Goal: Navigation & Orientation: Go to known website

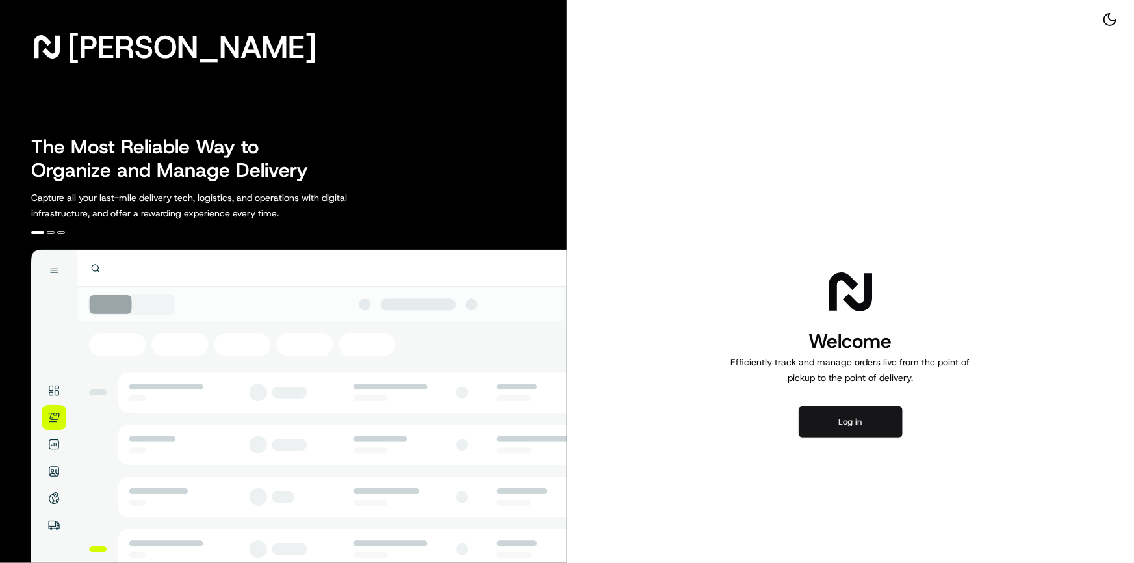
click at [863, 433] on button "Log in" at bounding box center [851, 421] width 104 height 31
